Goal: Information Seeking & Learning: Check status

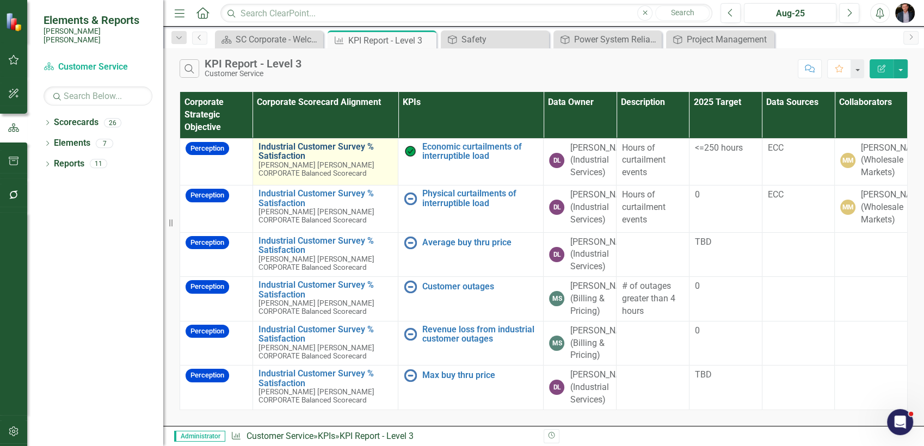
click at [289, 151] on link "Industrial Customer Survey % Satisfaction​" at bounding box center [325, 151] width 134 height 19
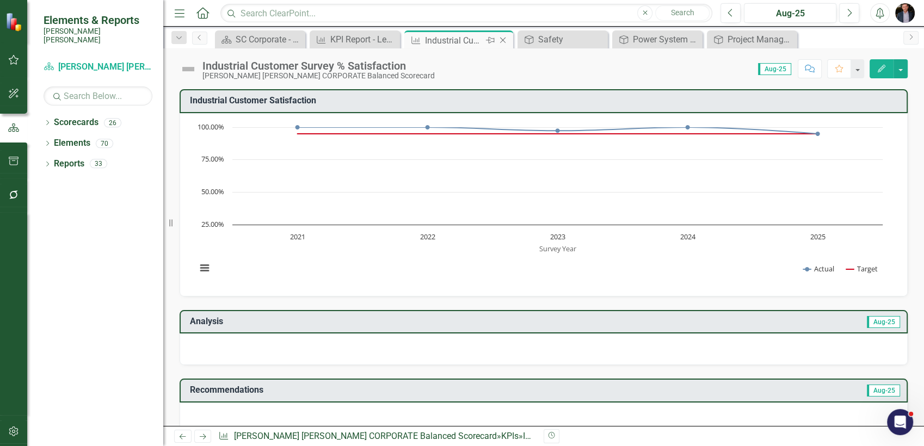
click at [505, 43] on icon "Close" at bounding box center [502, 40] width 11 height 9
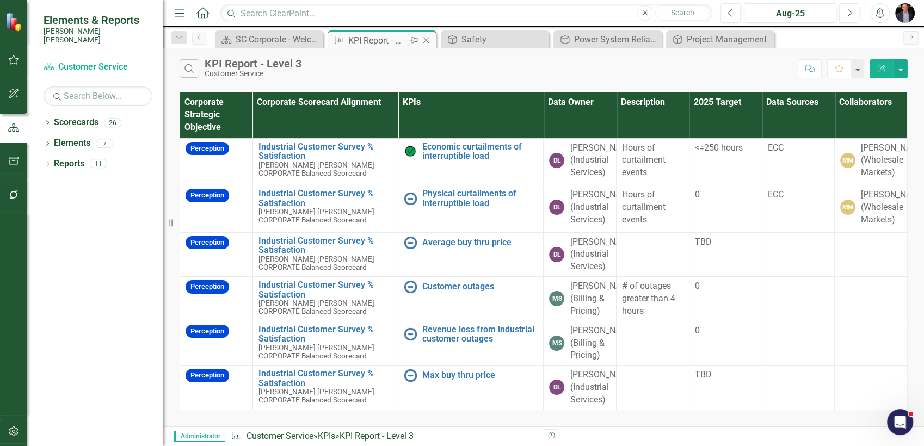
click at [422, 43] on icon "Close" at bounding box center [425, 40] width 11 height 9
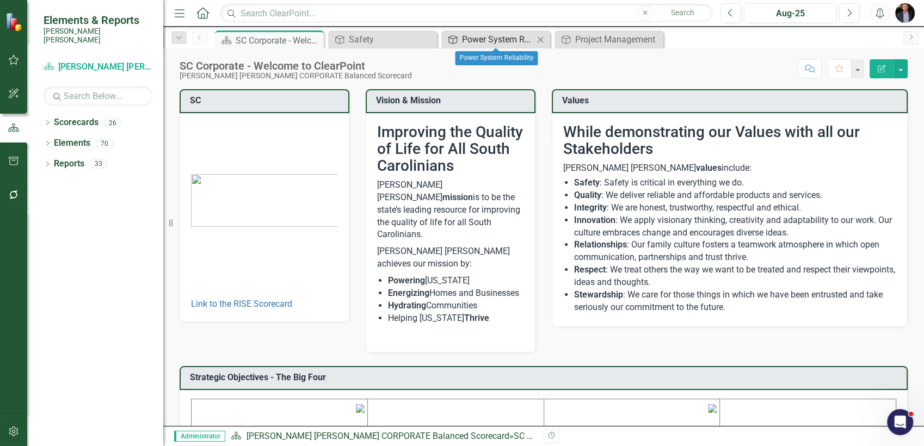
click at [487, 39] on div "Power System Reliability" at bounding box center [498, 40] width 72 height 14
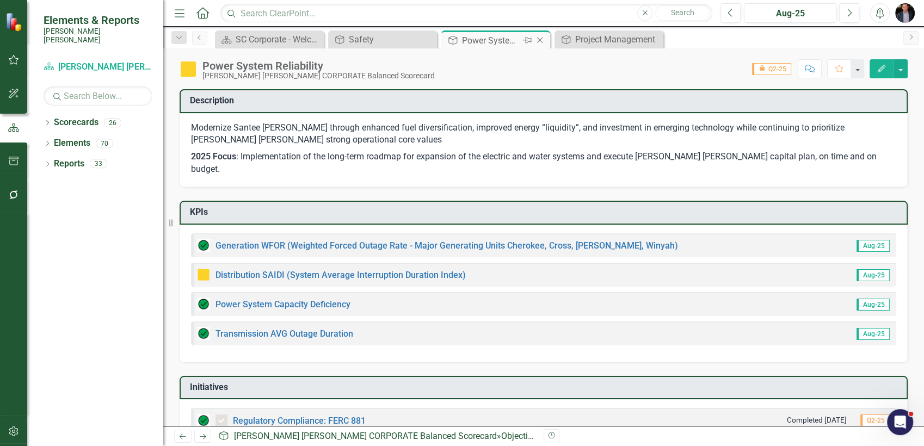
click at [536, 41] on icon "Close" at bounding box center [539, 40] width 11 height 9
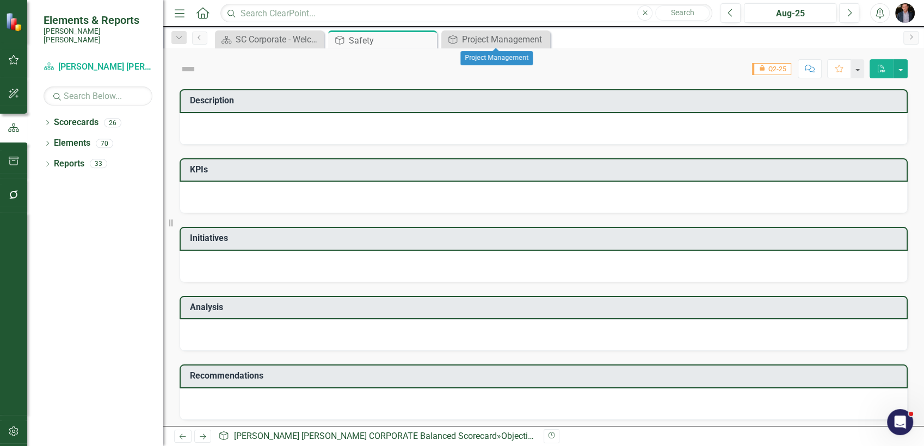
click at [0, 0] on icon "Close" at bounding box center [0, 0] width 0 height 0
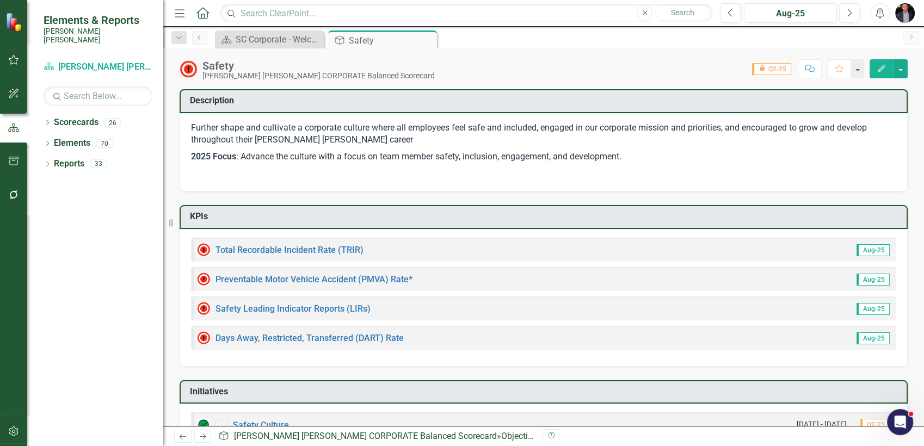
click at [0, 0] on div "Close" at bounding box center [0, 0] width 0 height 0
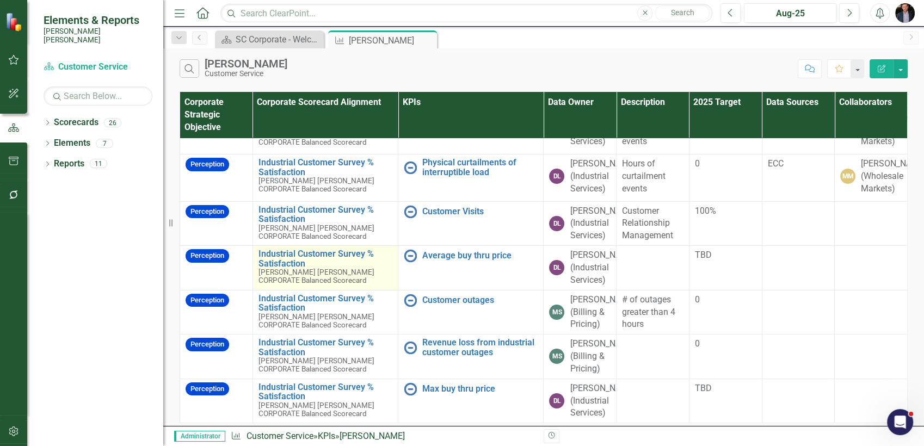
scroll to position [125, 0]
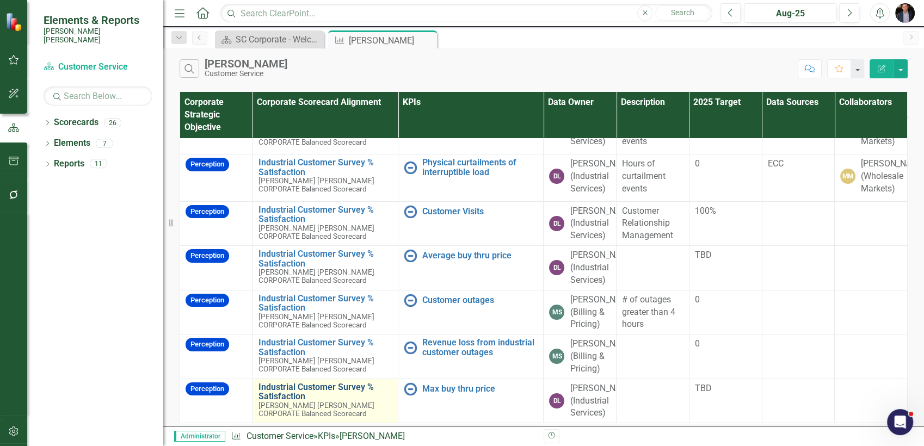
click at [279, 382] on link "Industrial Customer Survey % Satisfaction​" at bounding box center [325, 391] width 134 height 19
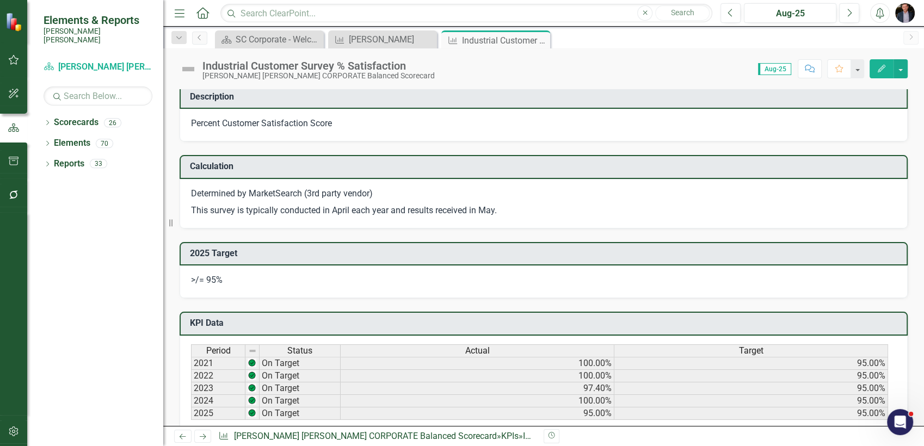
scroll to position [725, 0]
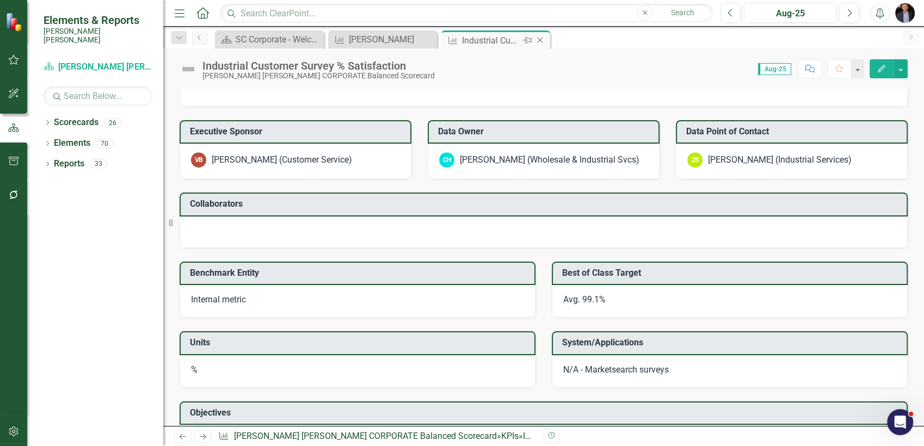
click at [540, 38] on icon "Close" at bounding box center [539, 40] width 11 height 9
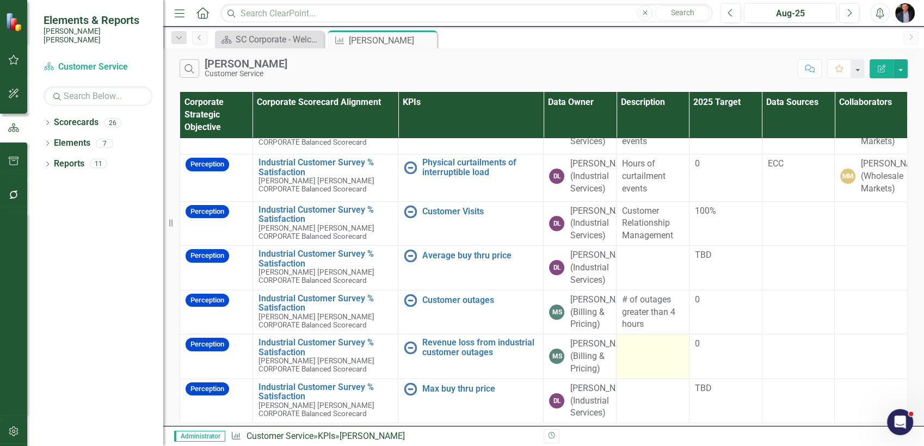
scroll to position [125, 0]
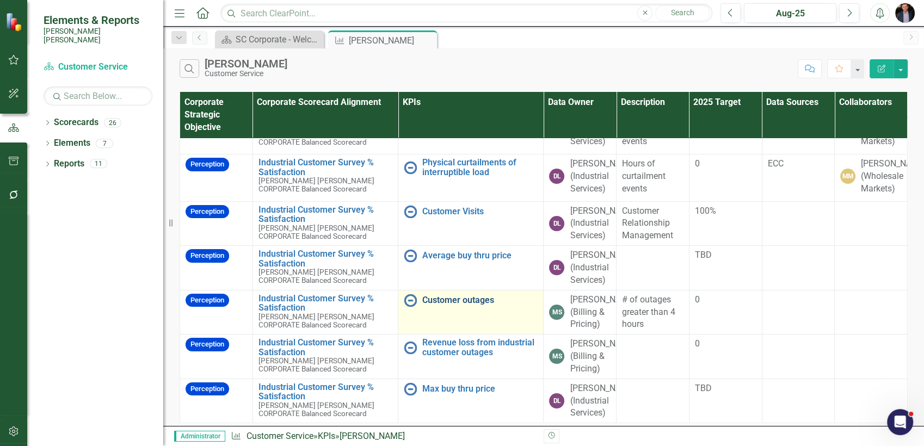
click at [451, 295] on link "Customer outages" at bounding box center [479, 300] width 115 height 10
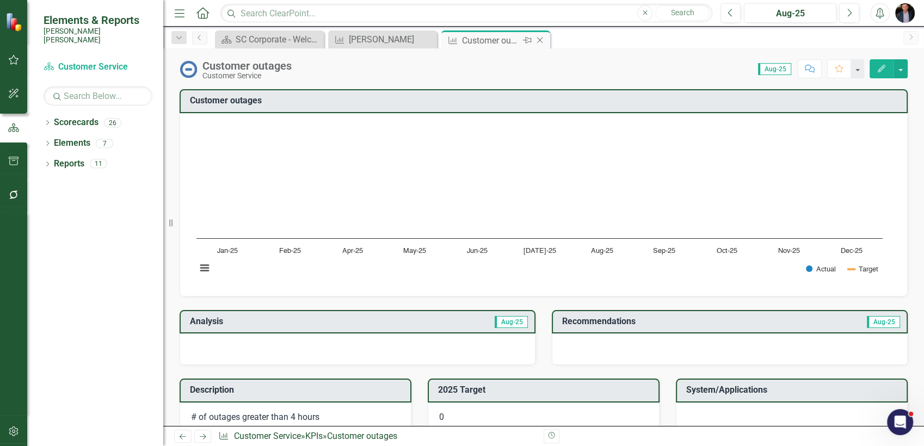
click at [541, 43] on icon "Close" at bounding box center [539, 40] width 11 height 9
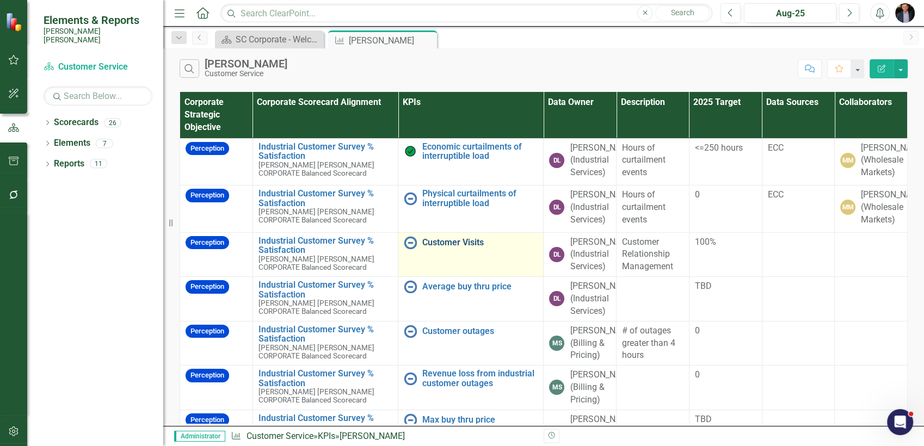
click at [447, 248] on link "Customer Visits" at bounding box center [479, 243] width 115 height 10
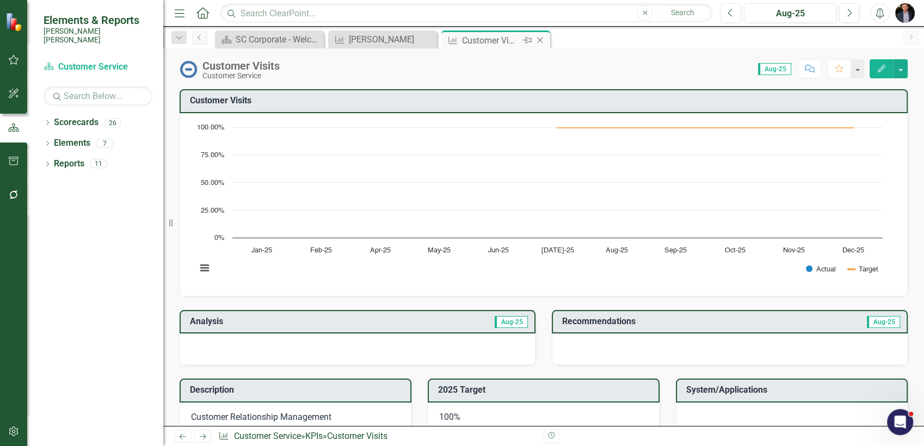
click at [539, 39] on icon "Close" at bounding box center [539, 40] width 11 height 9
